Goal: Information Seeking & Learning: Learn about a topic

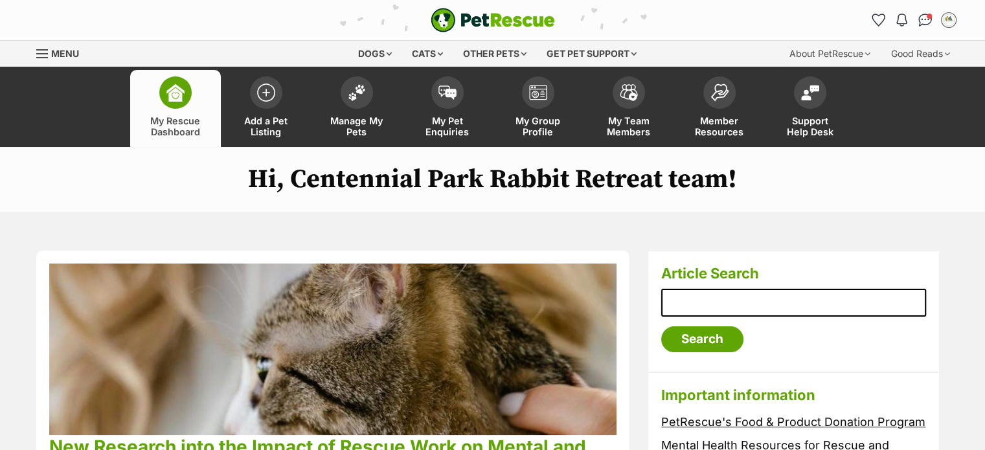
click at [469, 17] on img "PetRescue" at bounding box center [493, 20] width 124 height 25
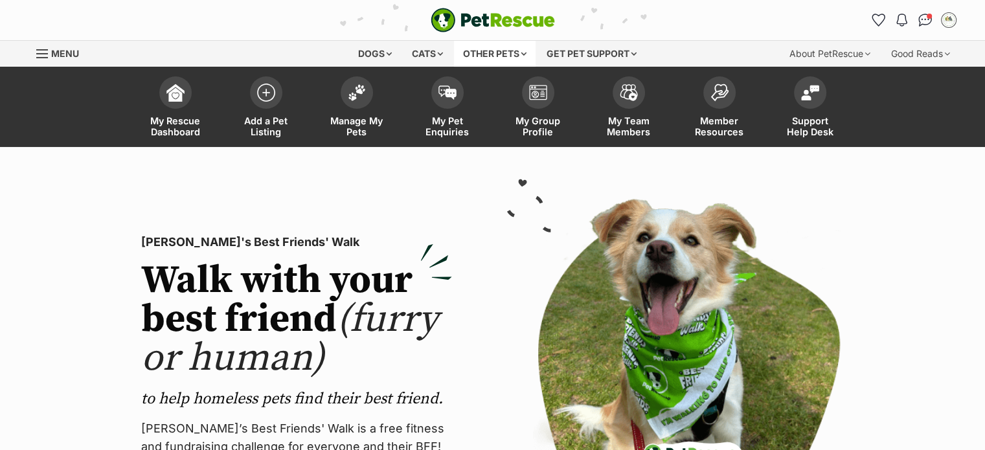
click at [485, 52] on div "Other pets" at bounding box center [495, 54] width 82 height 26
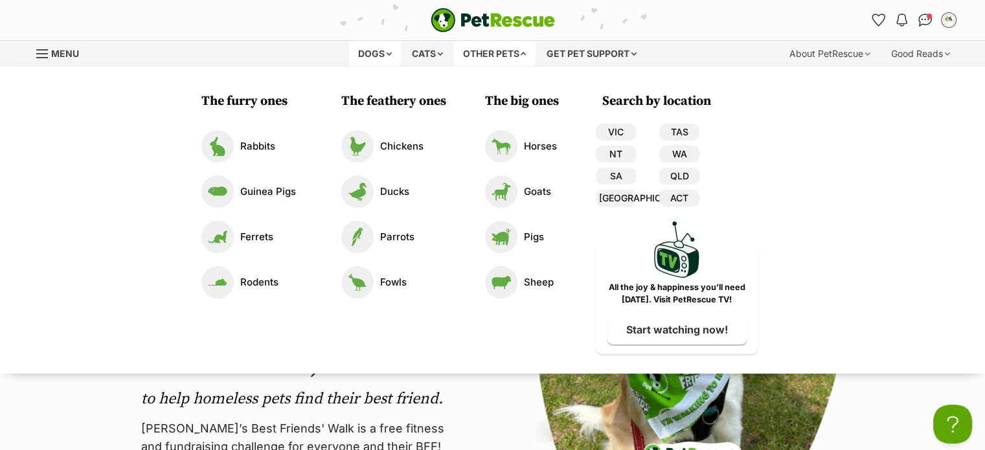
click at [372, 50] on div "Dogs" at bounding box center [375, 54] width 52 height 26
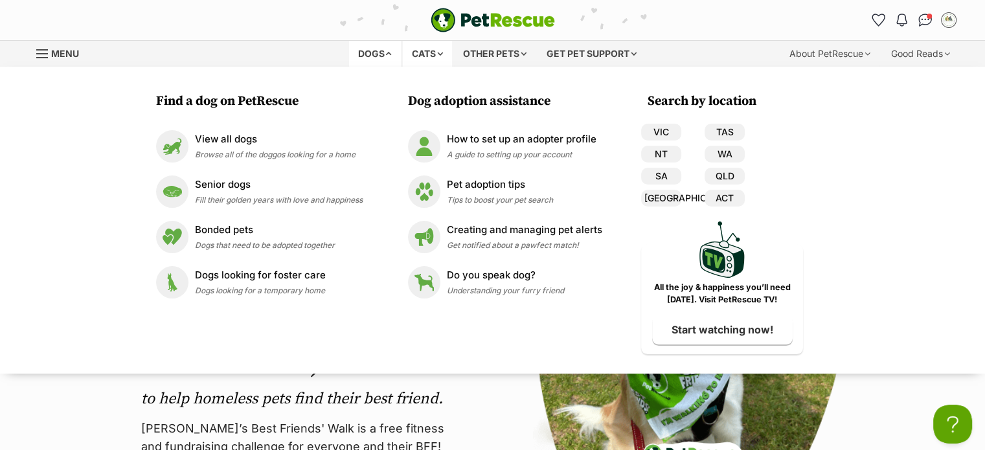
click at [427, 59] on div "Cats" at bounding box center [427, 54] width 49 height 26
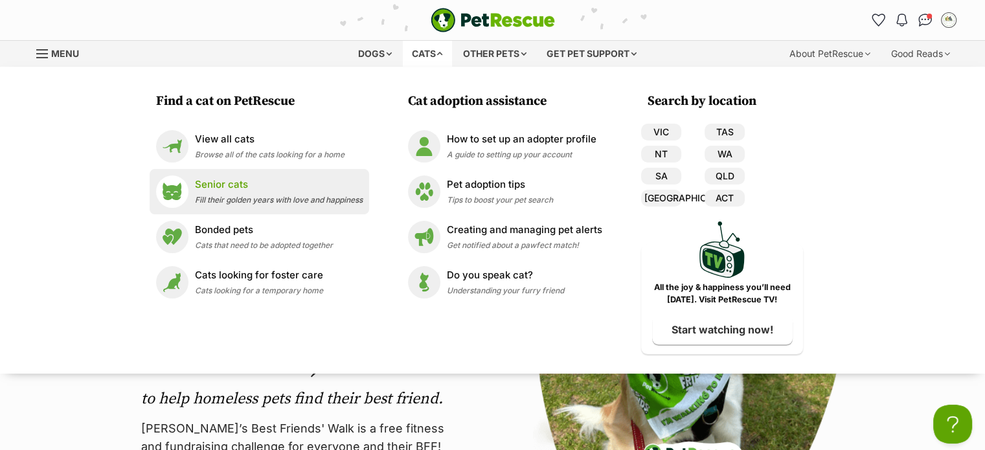
click at [241, 181] on p "Senior cats" at bounding box center [279, 184] width 168 height 15
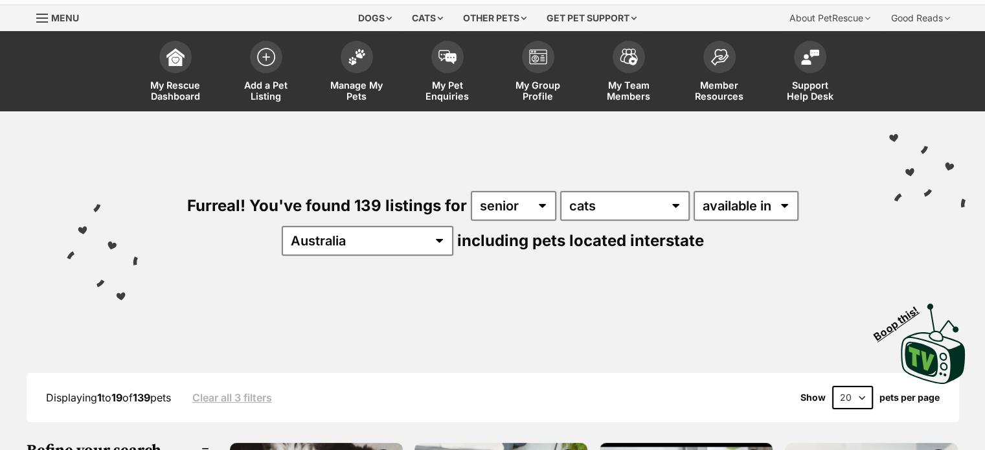
scroll to position [36, 0]
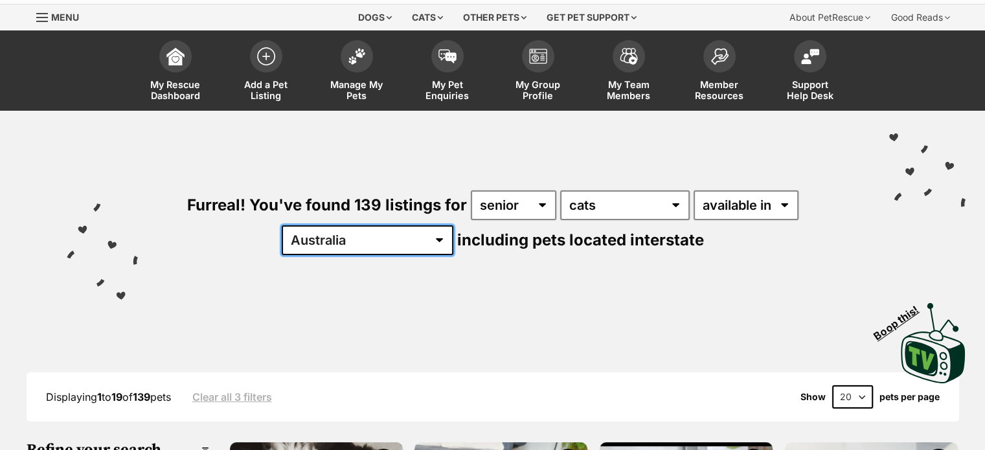
click at [377, 240] on select "Australia ACT NSW NT QLD SA TAS VIC WA" at bounding box center [368, 240] width 172 height 30
select select "[GEOGRAPHIC_DATA]"
click at [322, 225] on select "Australia ACT NSW NT QLD SA TAS VIC WA" at bounding box center [368, 240] width 172 height 30
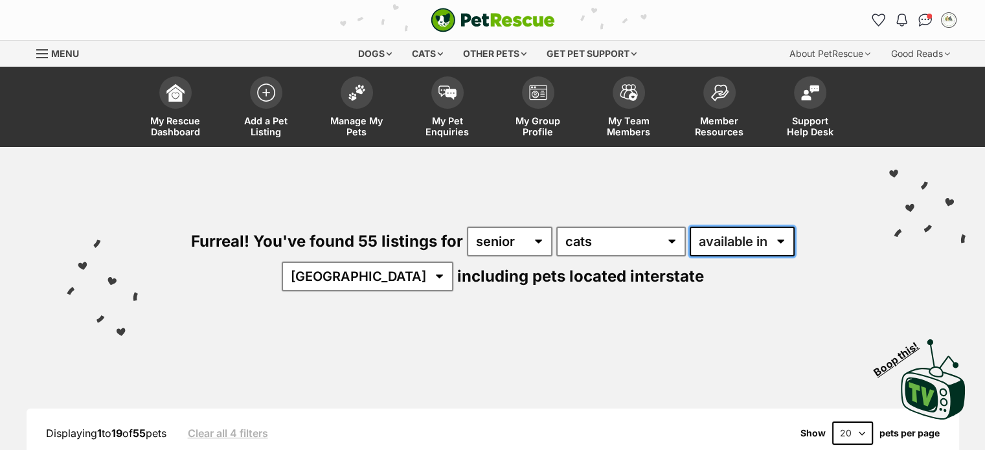
click at [742, 250] on select "available in located in" at bounding box center [742, 242] width 105 height 30
select select "disabled"
click at [690, 227] on select "available in located in" at bounding box center [742, 242] width 105 height 30
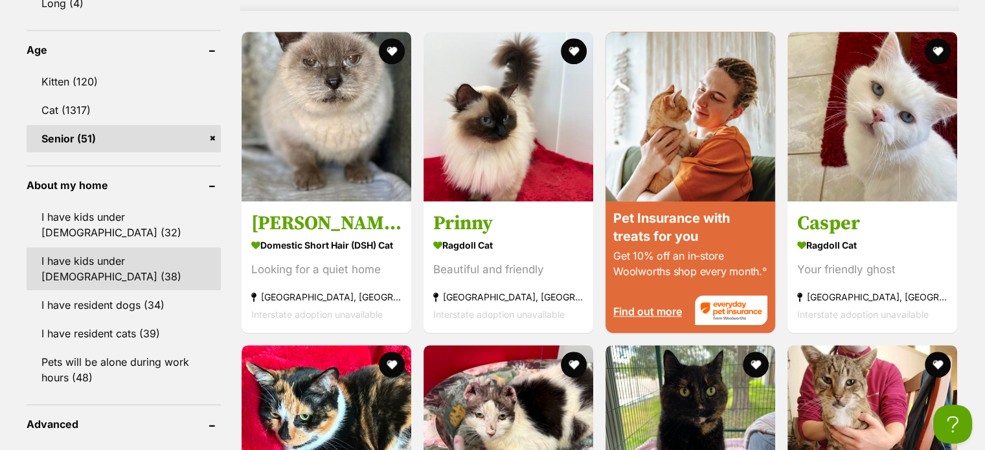
scroll to position [1318, 0]
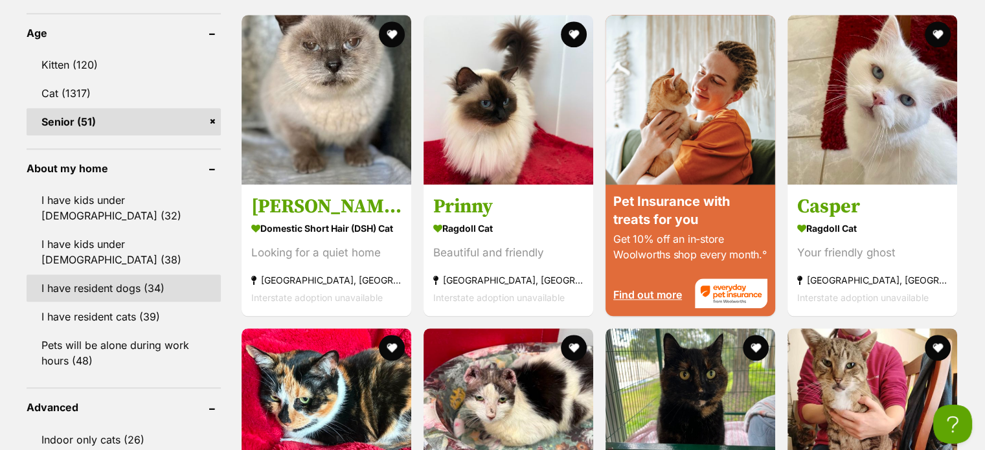
click at [109, 275] on link "I have resident dogs (34)" at bounding box center [124, 288] width 194 height 27
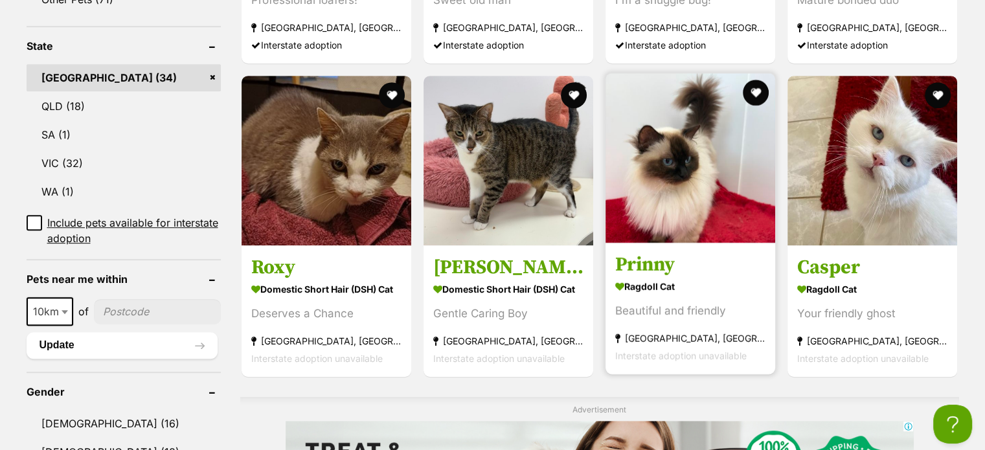
click at [665, 175] on img at bounding box center [690, 158] width 170 height 170
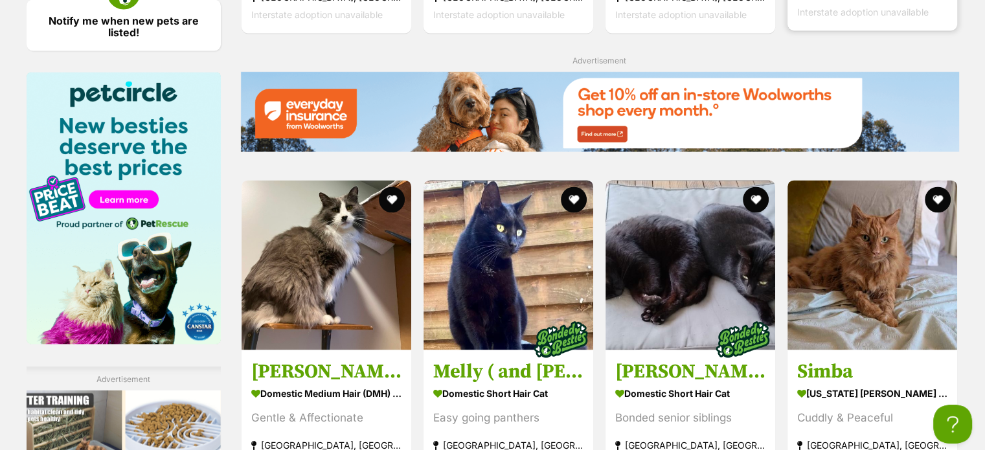
scroll to position [1966, 0]
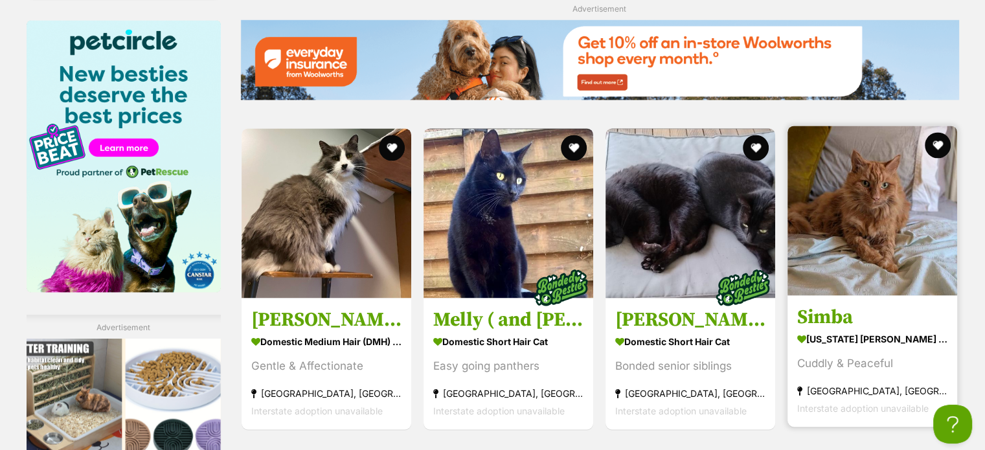
click at [856, 236] on img at bounding box center [872, 211] width 170 height 170
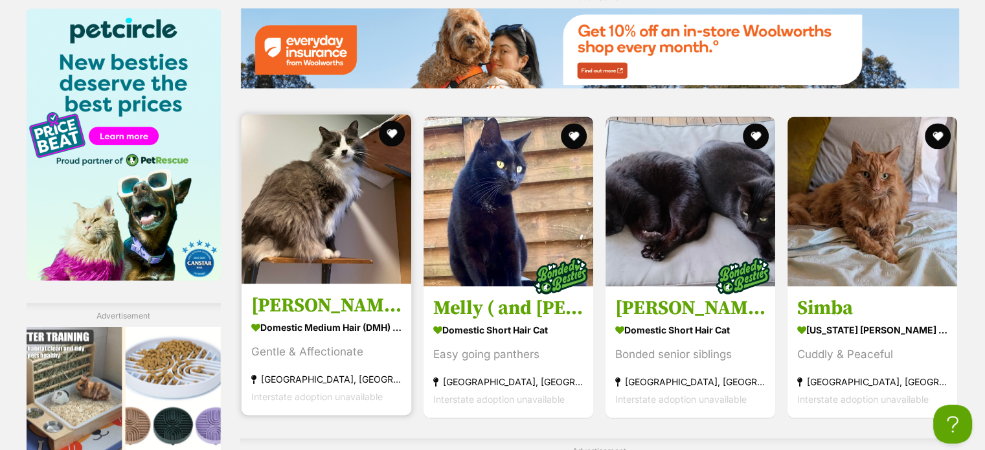
scroll to position [1979, 0]
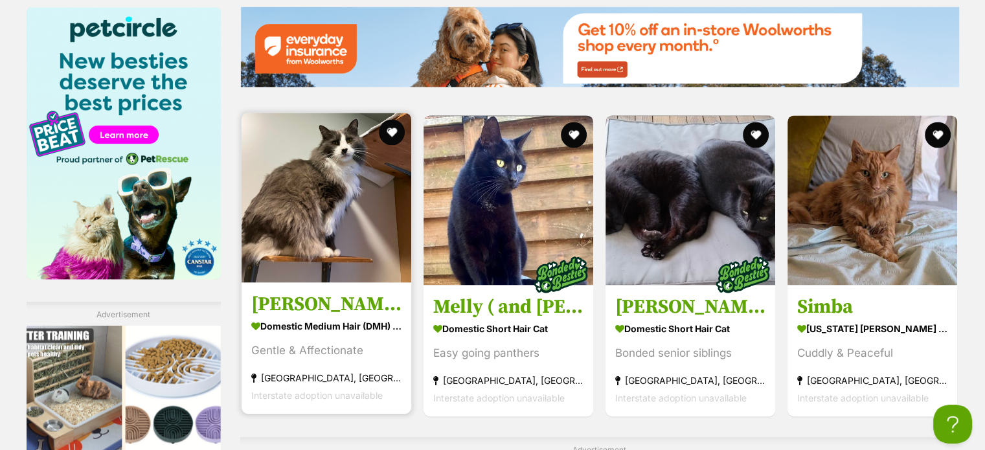
click at [361, 240] on img at bounding box center [327, 198] width 170 height 170
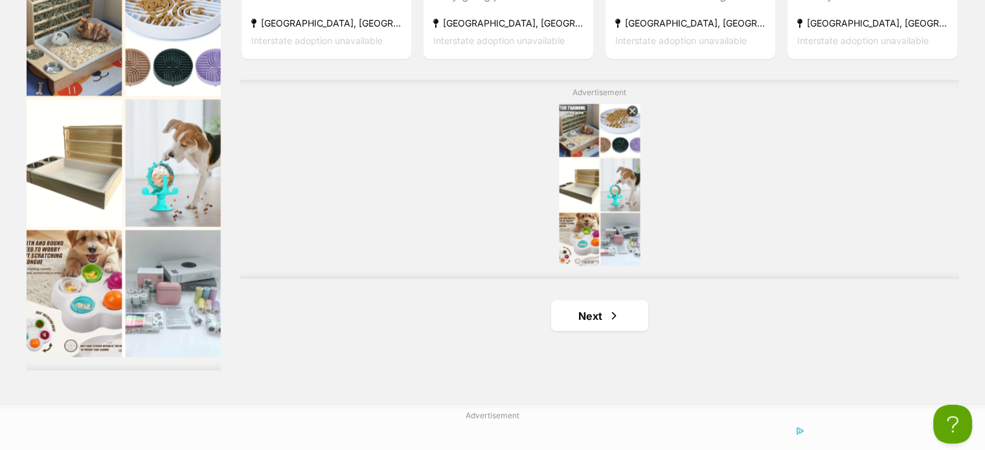
scroll to position [2336, 0]
click at [589, 304] on link "Next" at bounding box center [599, 315] width 97 height 31
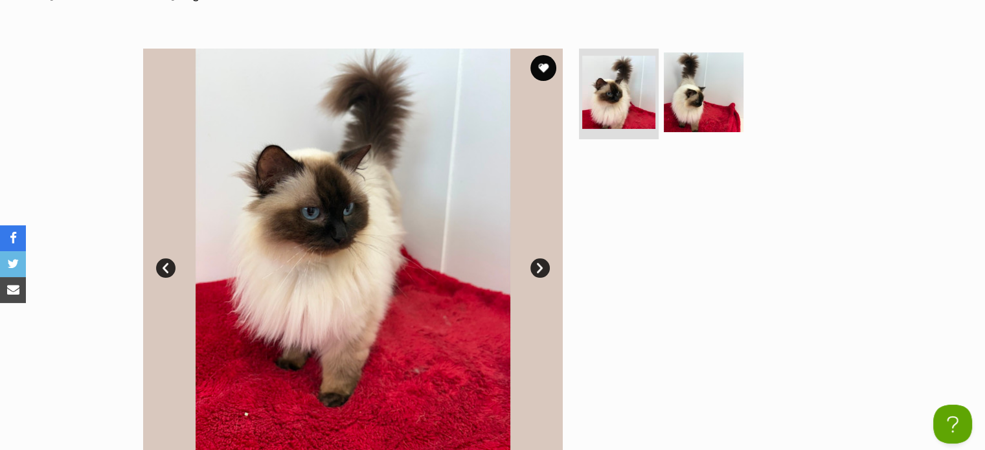
scroll to position [275, 0]
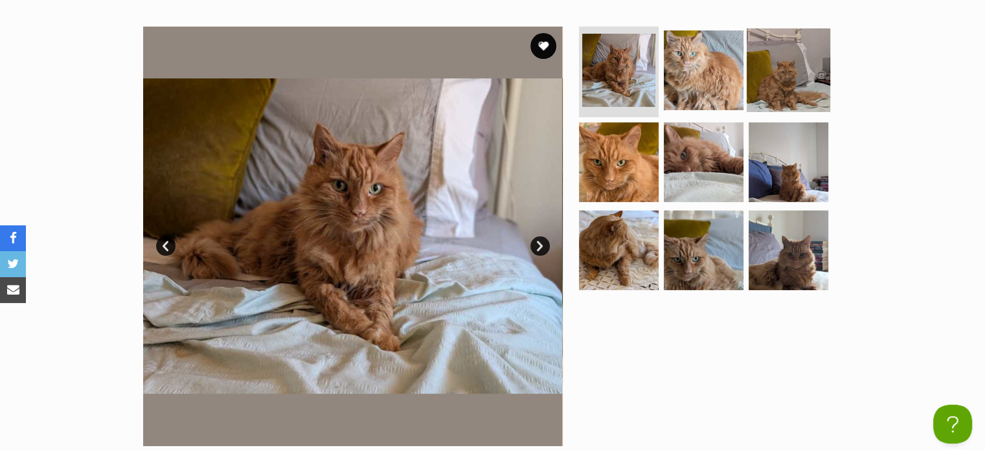
click at [749, 85] on img at bounding box center [789, 70] width 84 height 84
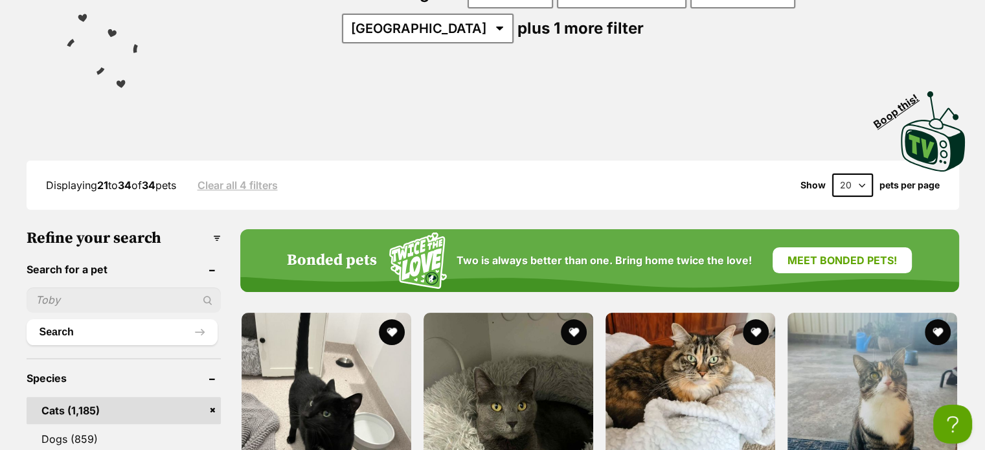
scroll to position [126, 0]
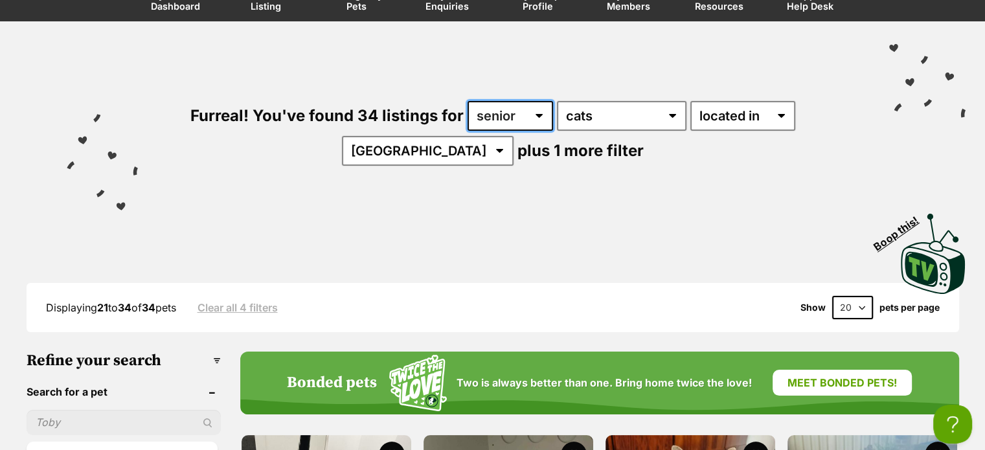
click at [521, 115] on select "any age kitten adult senior" at bounding box center [509, 116] width 85 height 30
select select "any"
click at [467, 101] on select "any age kitten adult senior" at bounding box center [509, 116] width 85 height 30
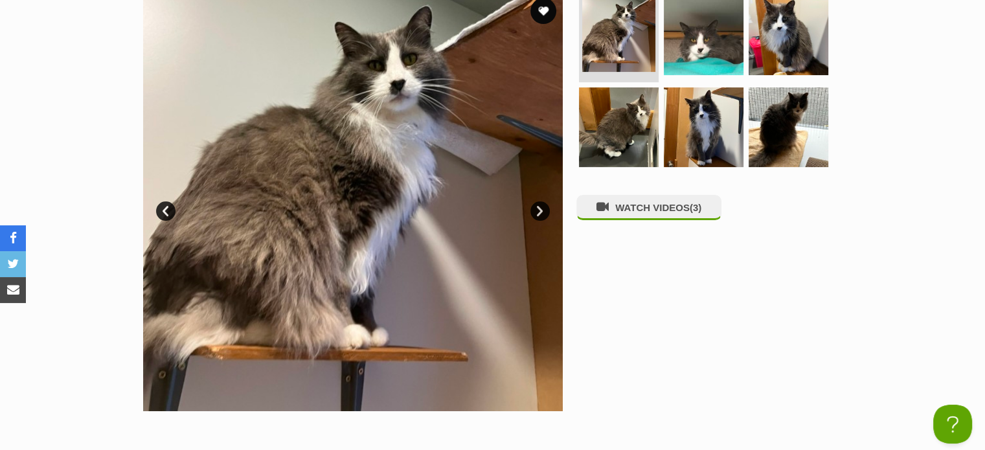
scroll to position [336, 0]
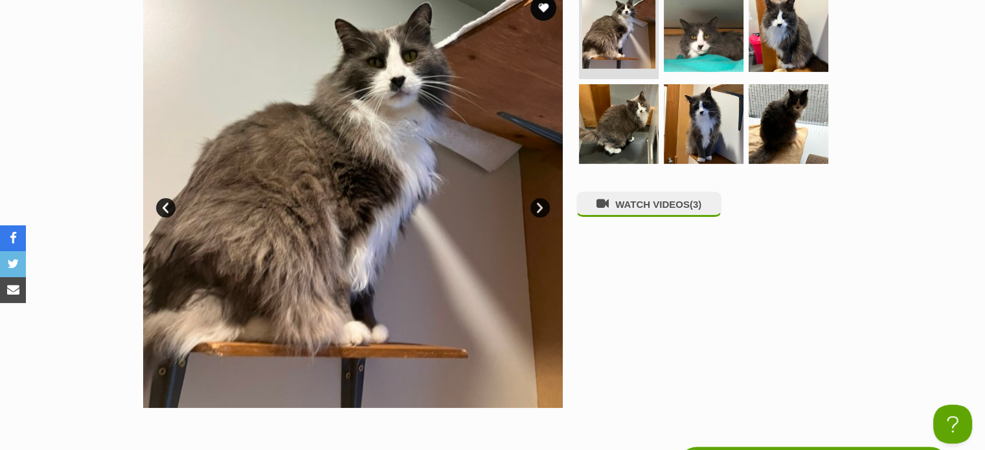
click at [539, 206] on link "Next" at bounding box center [539, 207] width 19 height 19
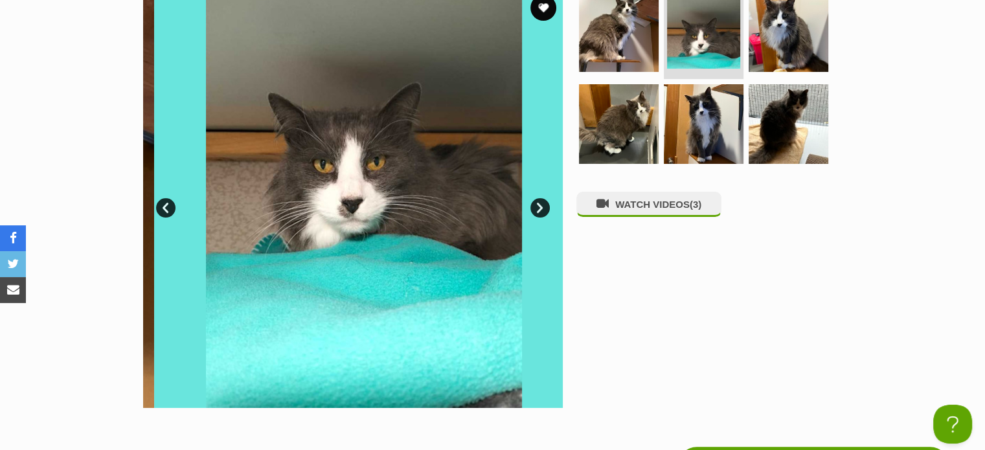
scroll to position [0, 0]
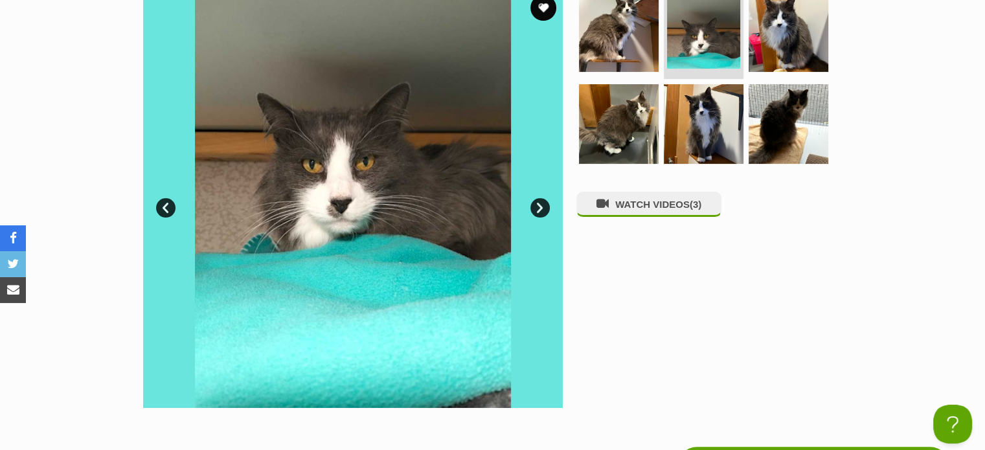
click at [539, 206] on link "Next" at bounding box center [539, 207] width 19 height 19
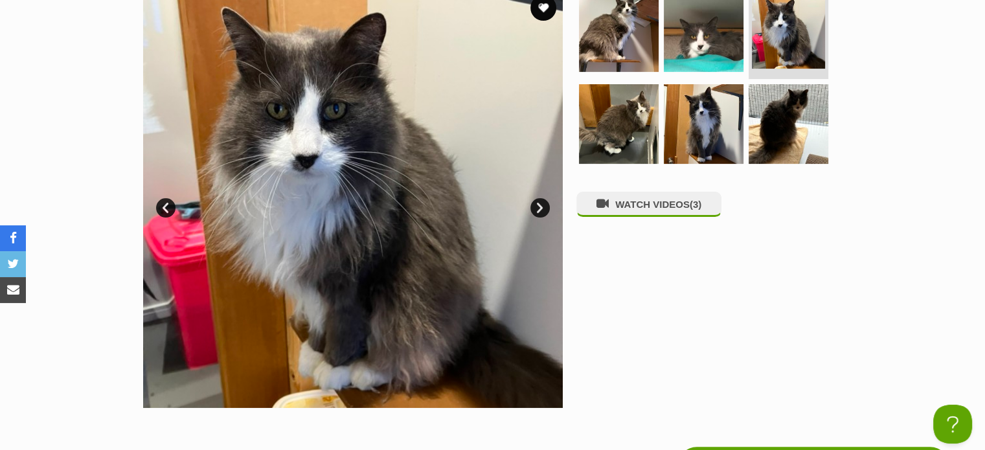
click at [539, 206] on link "Next" at bounding box center [539, 207] width 19 height 19
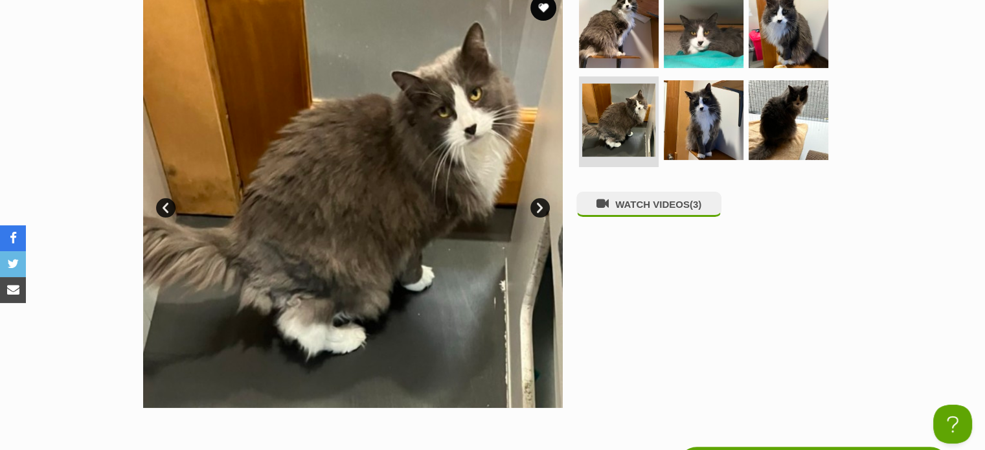
click at [539, 206] on link "Next" at bounding box center [539, 207] width 19 height 19
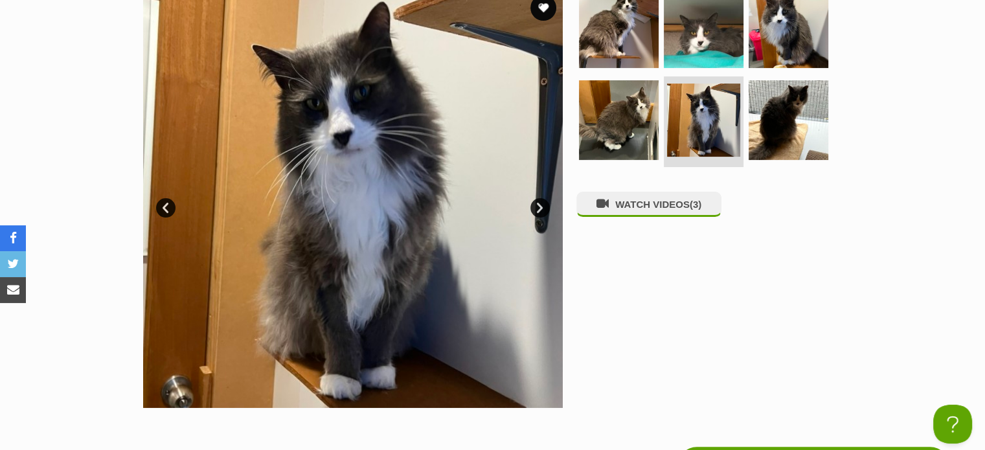
click at [539, 206] on link "Next" at bounding box center [539, 207] width 19 height 19
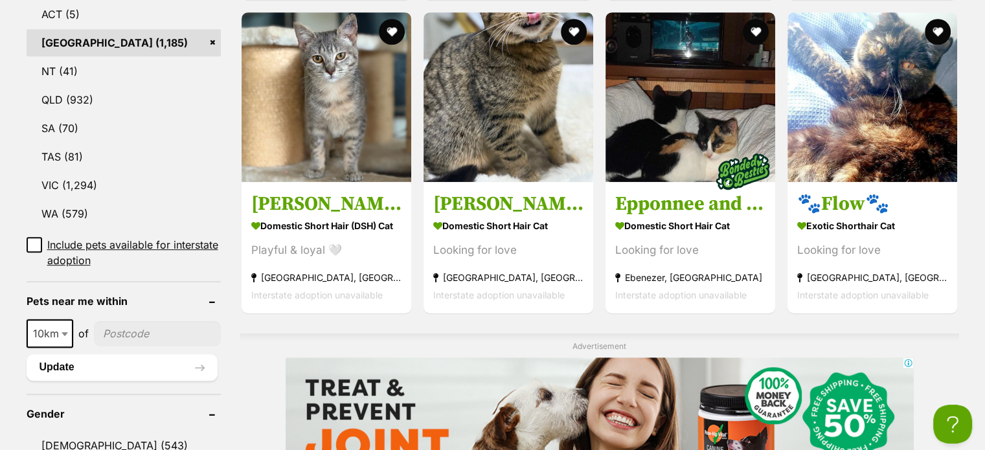
scroll to position [778, 0]
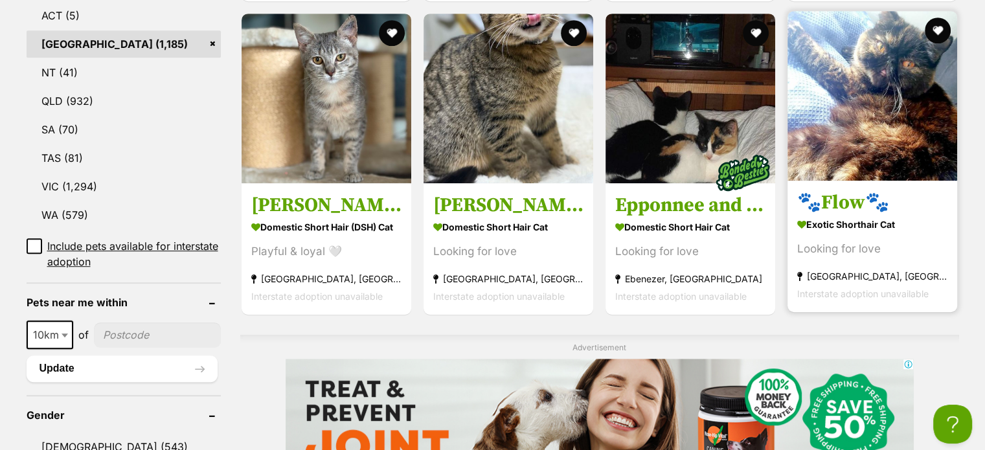
click at [864, 57] on img at bounding box center [872, 96] width 170 height 170
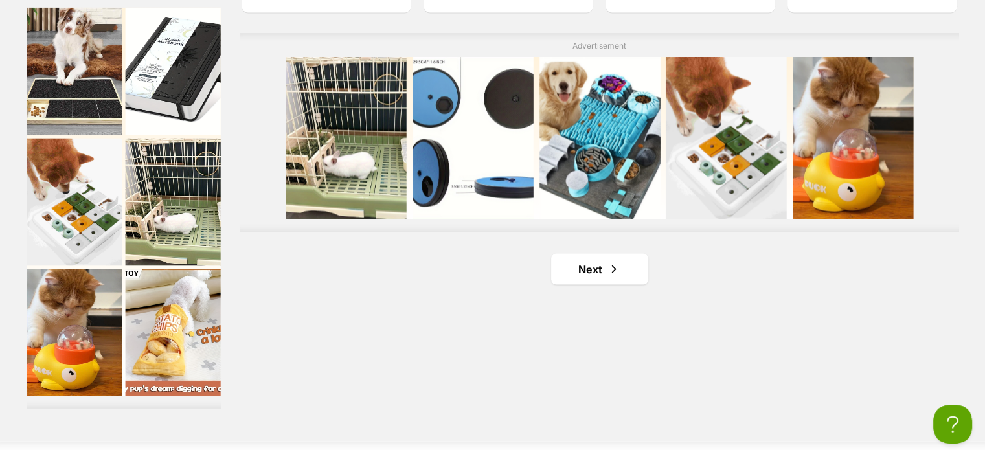
scroll to position [2479, 0]
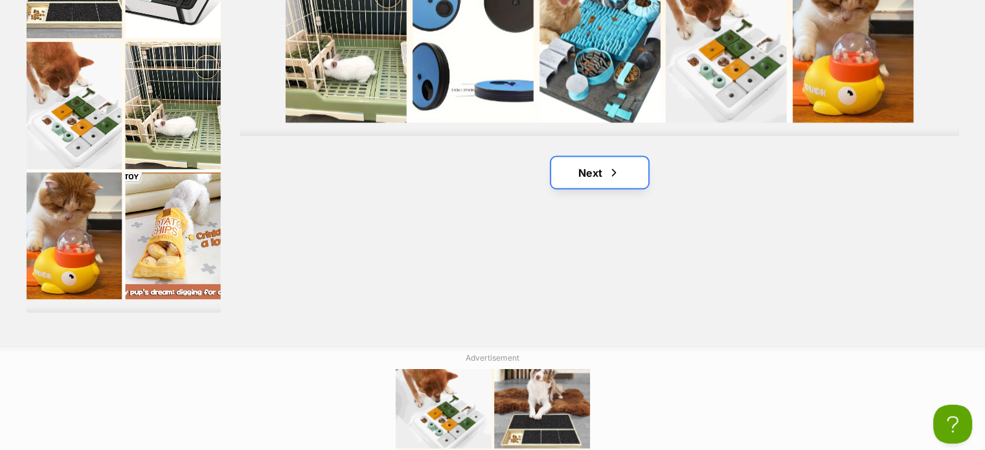
click at [613, 178] on span "Next page" at bounding box center [613, 173] width 13 height 16
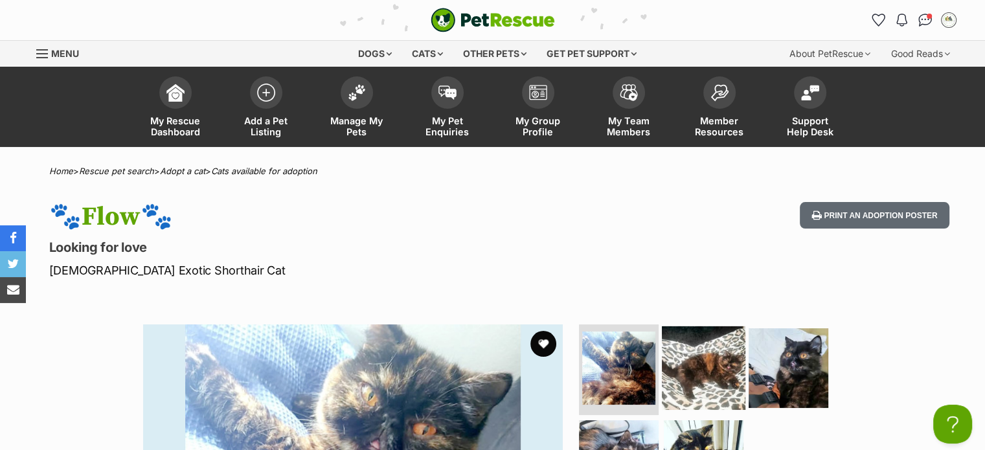
scroll to position [313, 0]
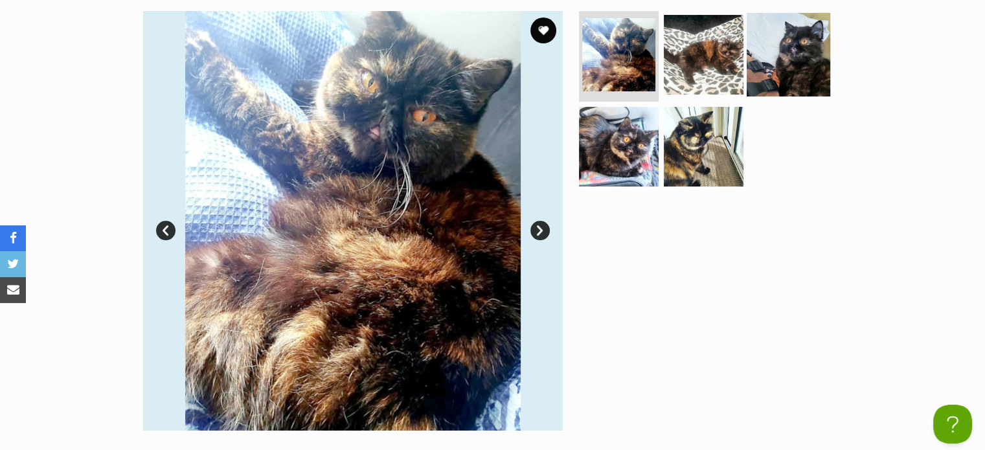
click at [780, 45] on img at bounding box center [789, 55] width 84 height 84
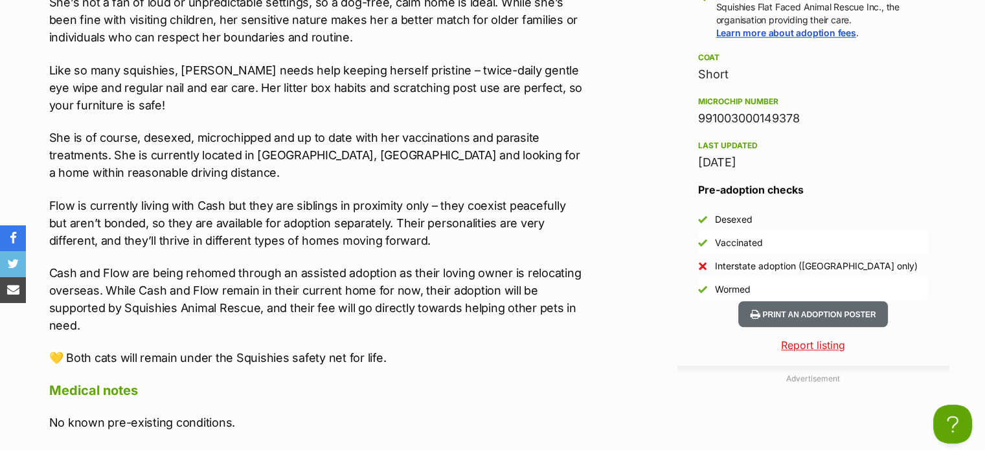
scroll to position [0, 0]
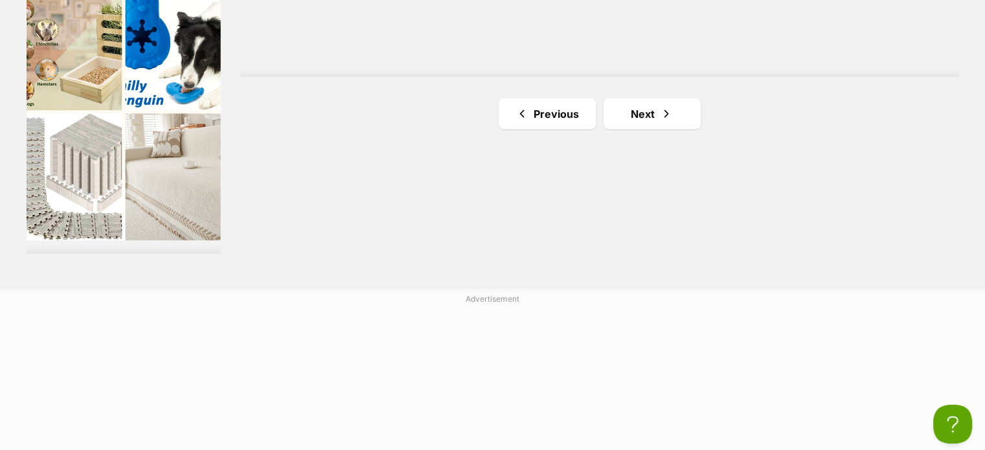
scroll to position [2576, 0]
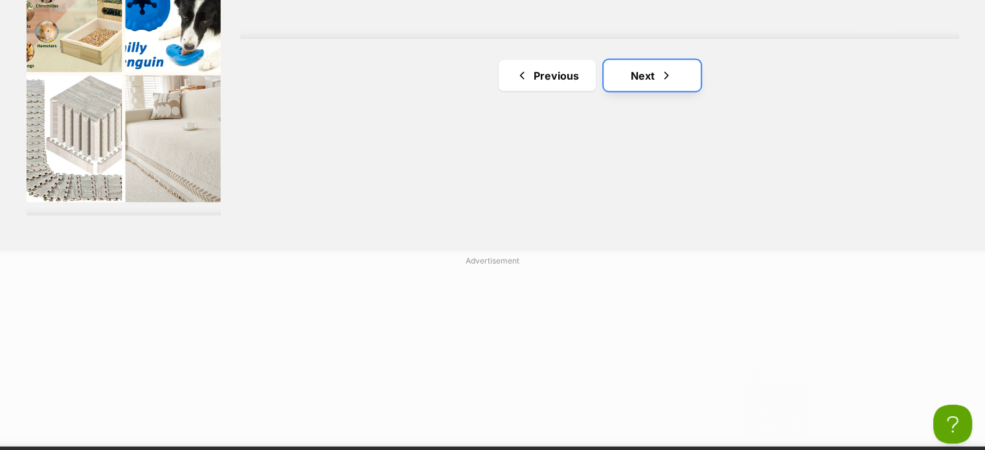
click at [648, 69] on link "Next" at bounding box center [651, 75] width 97 height 31
